Goal: Task Accomplishment & Management: Use online tool/utility

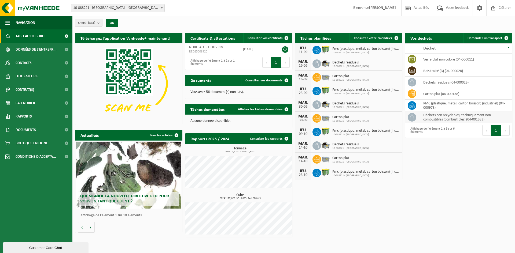
click at [431, 119] on td "déchets non recyclables, techniquement non combustibles (combustibles) (04-0019…" at bounding box center [465, 118] width 93 height 12
click at [478, 40] on link "Demander un transport" at bounding box center [487, 38] width 49 height 11
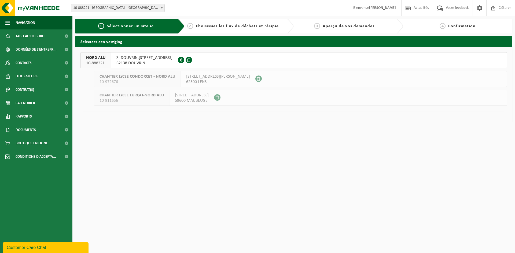
click at [162, 61] on span "62138 DOUVRIN" at bounding box center [144, 63] width 56 height 5
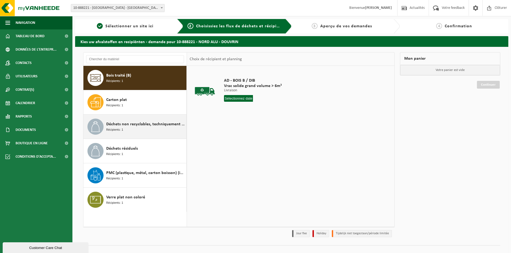
click at [148, 122] on span "Déchets non recyclables, techniquement non combustibles (combustibles)" at bounding box center [145, 124] width 79 height 6
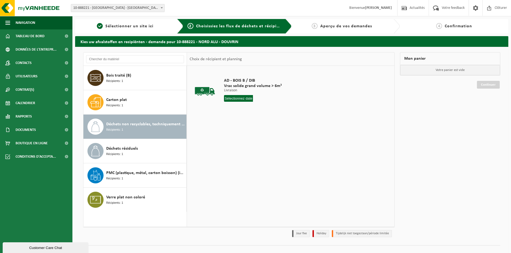
click at [232, 98] on input "text" at bounding box center [238, 98] width 29 height 7
click at [258, 139] on div "11" at bounding box center [257, 137] width 9 height 9
type input "à partir de [DATE]"
click at [240, 121] on button "Dans le panier" at bounding box center [238, 118] width 29 height 9
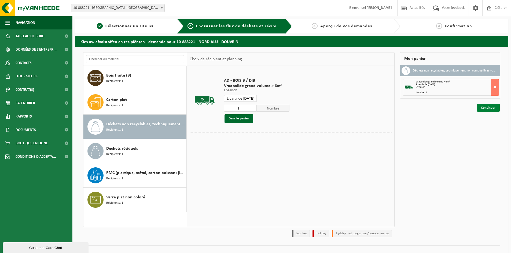
click at [481, 108] on link "Continuer" at bounding box center [488, 108] width 23 height 8
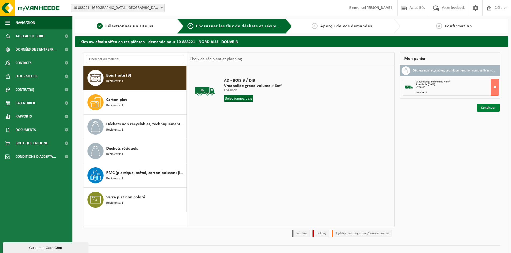
click at [482, 106] on link "Continuer" at bounding box center [488, 108] width 23 height 8
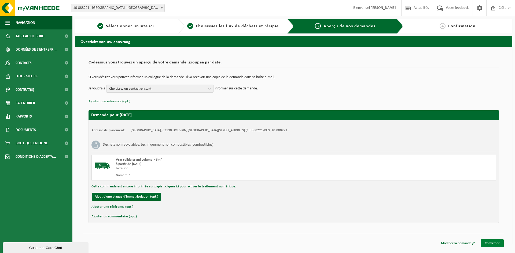
click at [492, 246] on link "Confirmer" at bounding box center [491, 244] width 23 height 8
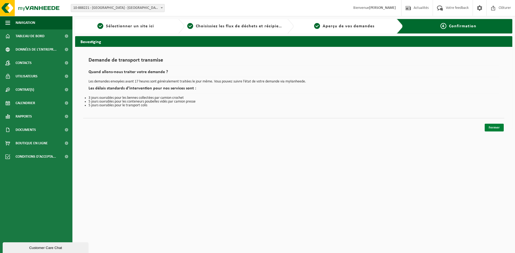
click at [489, 129] on link "Fermer" at bounding box center [494, 128] width 19 height 8
